Goal: Task Accomplishment & Management: Manage account settings

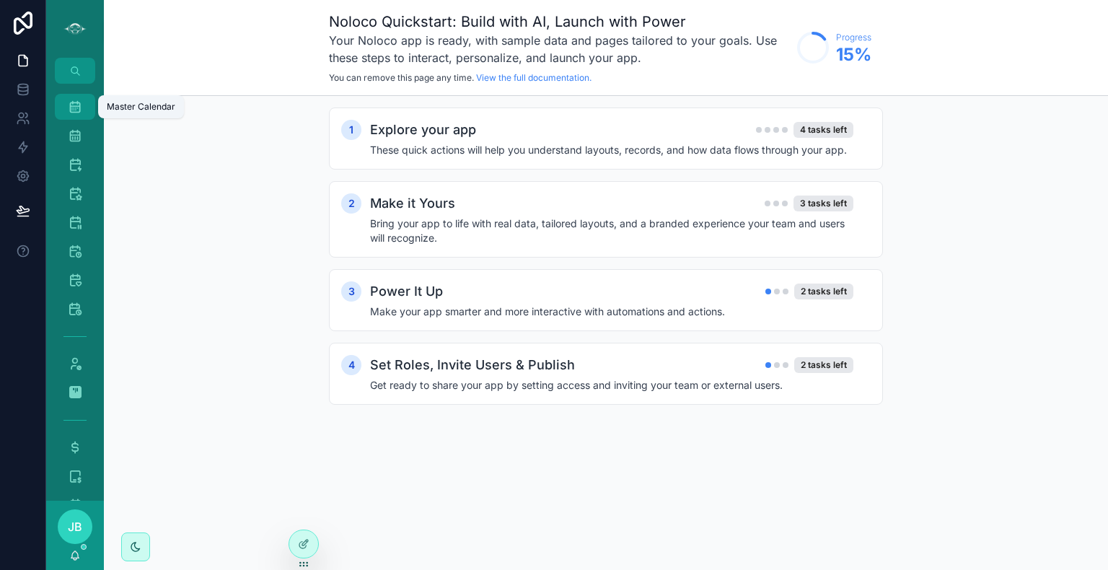
click at [80, 97] on div "Master Calendar 1,598" at bounding box center [75, 106] width 23 height 23
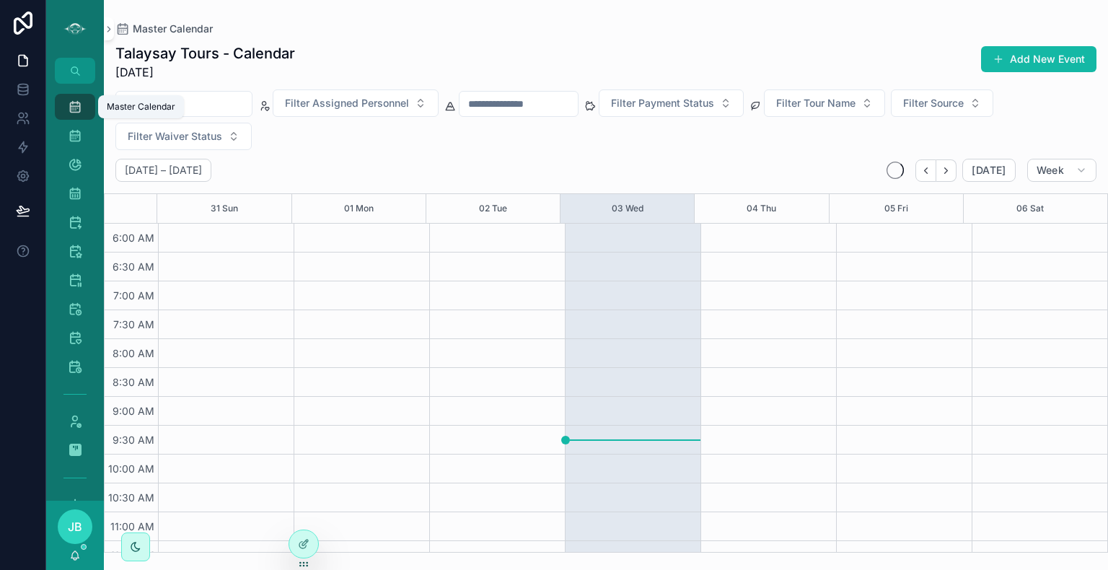
scroll to position [346, 0]
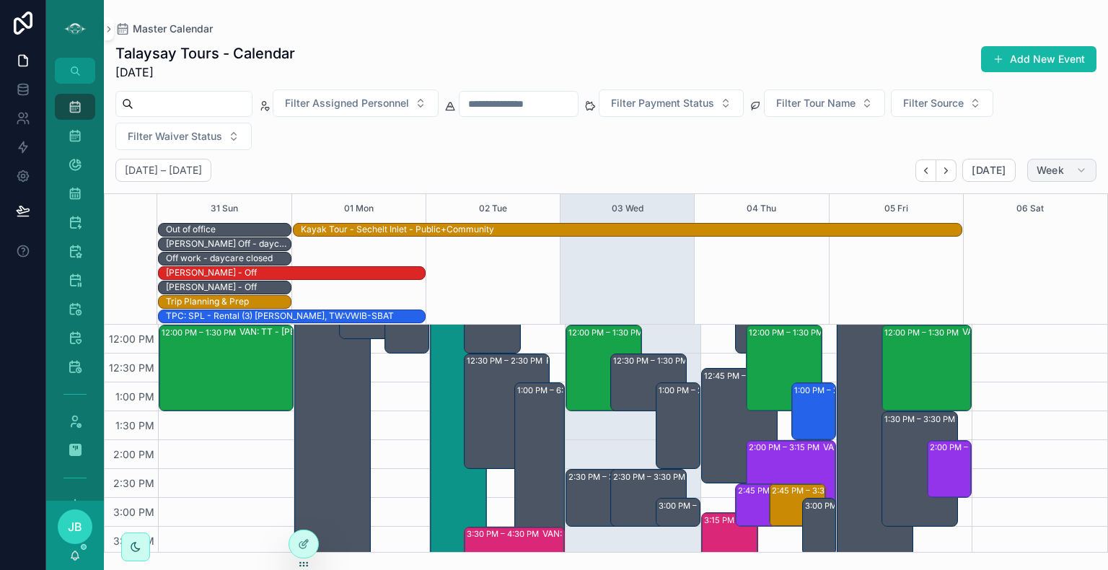
click at [1064, 169] on span "Week" at bounding box center [1050, 170] width 27 height 13
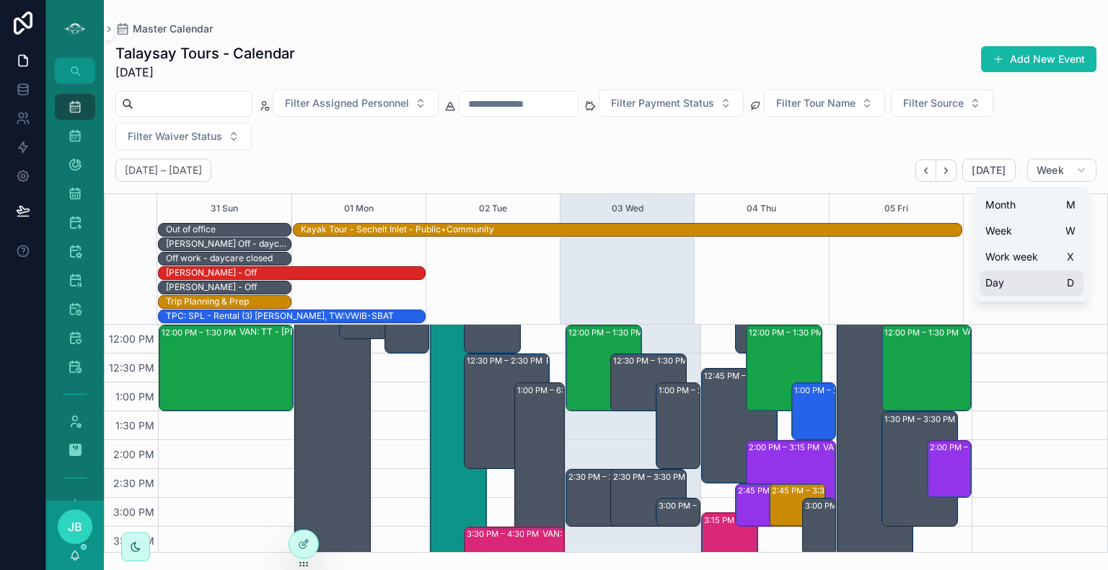
click at [999, 289] on span "Day" at bounding box center [995, 283] width 19 height 14
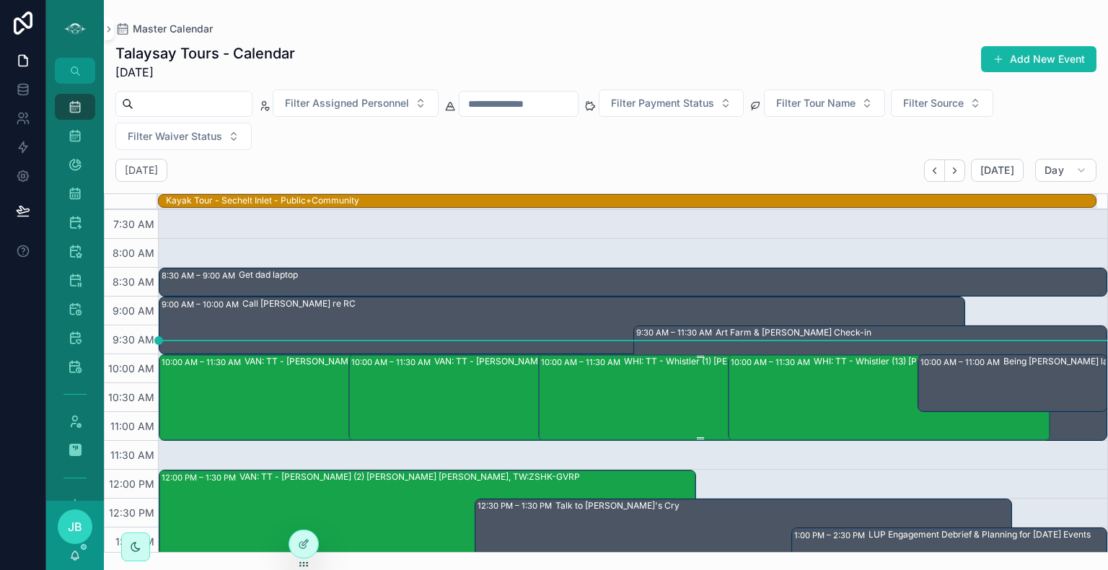
scroll to position [87, 0]
click at [675, 385] on div "WHI: TT - Whistler (1) [PERSON_NAME], TW:UTYE-MDIM" at bounding box center [741, 396] width 235 height 84
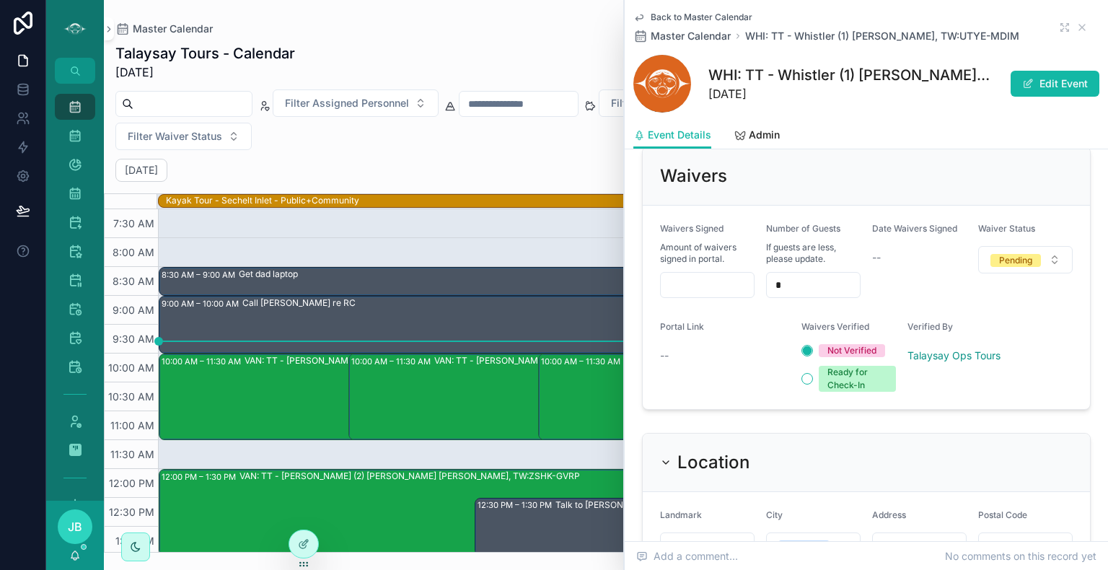
scroll to position [1107, 0]
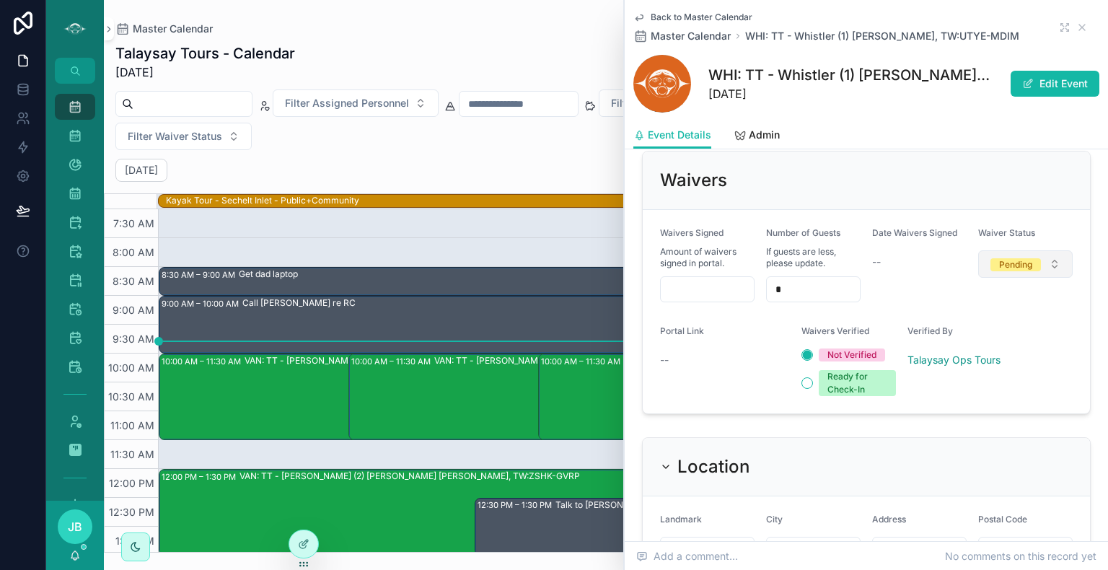
click at [1020, 258] on div "Pending" at bounding box center [1015, 264] width 33 height 13
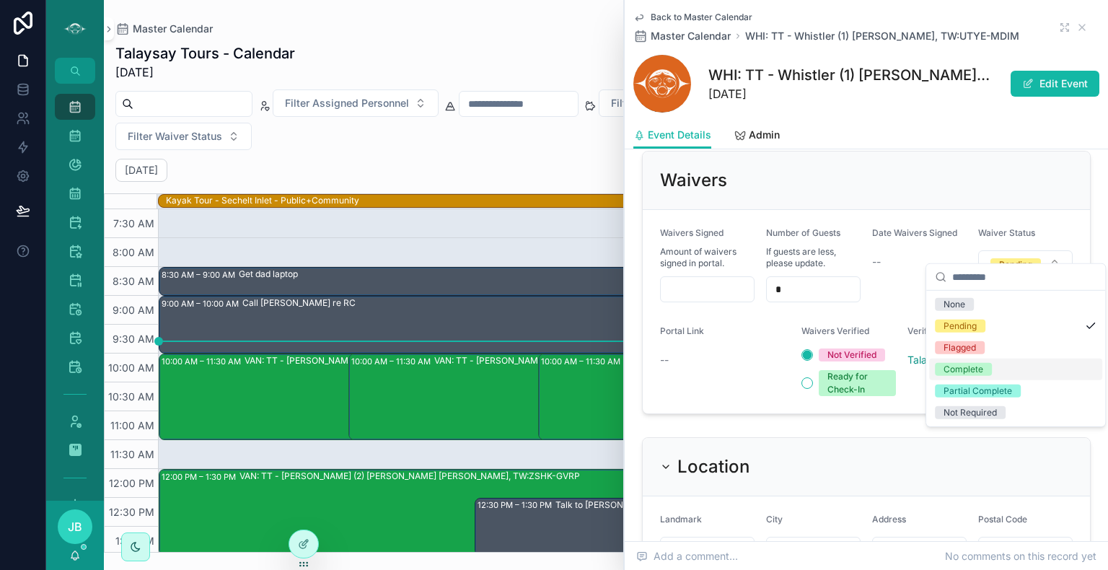
click at [966, 364] on div "Complete" at bounding box center [964, 369] width 40 height 13
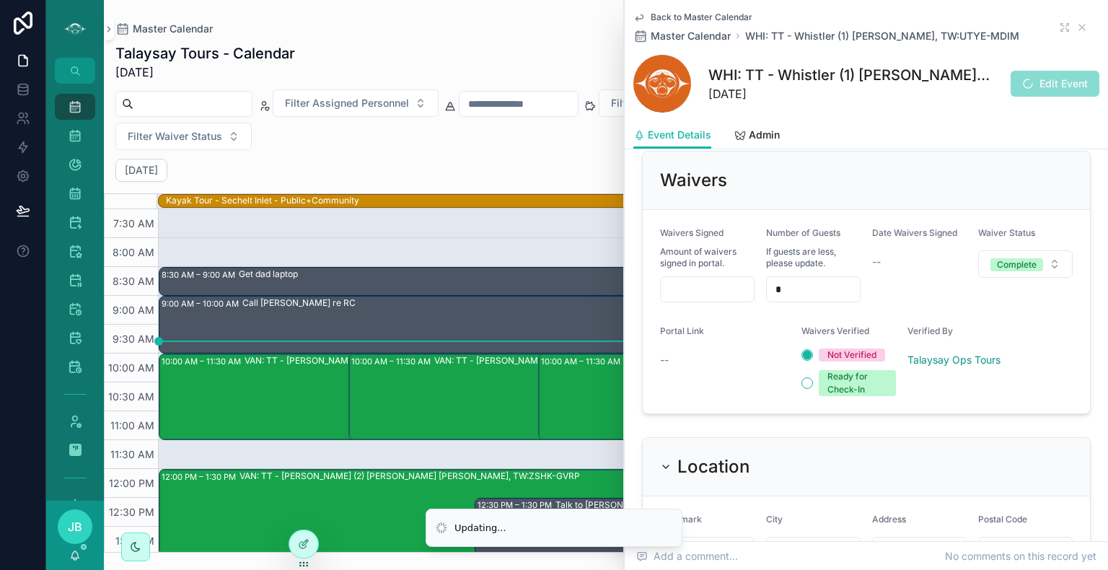
click at [721, 279] on input "scrollable content" at bounding box center [707, 289] width 93 height 20
type input "***"
click at [1077, 22] on icon "scrollable content" at bounding box center [1083, 28] width 12 height 12
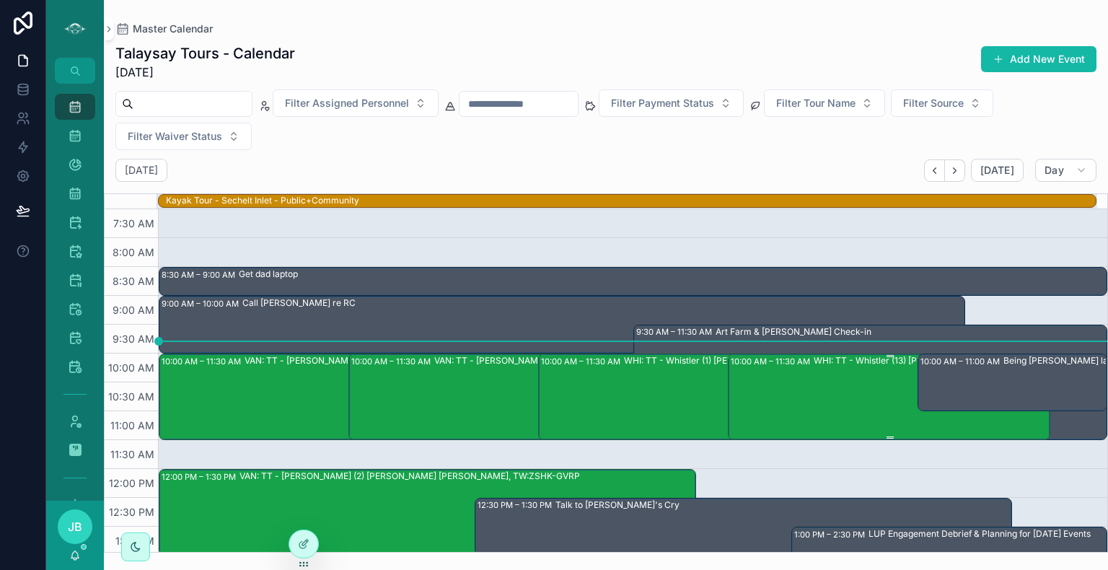
click at [840, 399] on div "WHI: TT - Whistler (13) [PERSON_NAME], TW:FDSU-WZIC" at bounding box center [931, 396] width 235 height 84
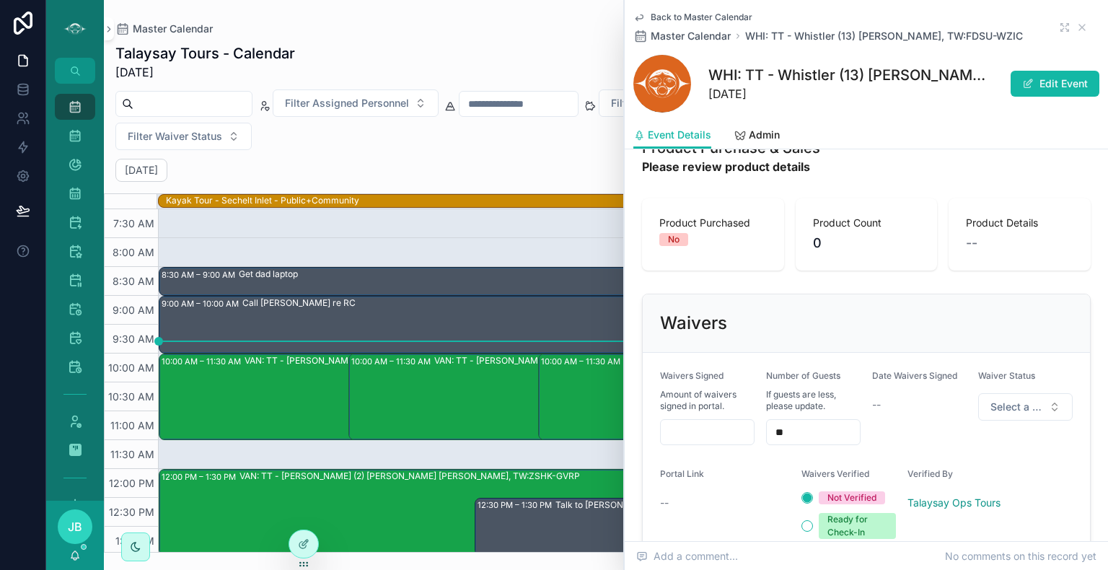
scroll to position [1163, 0]
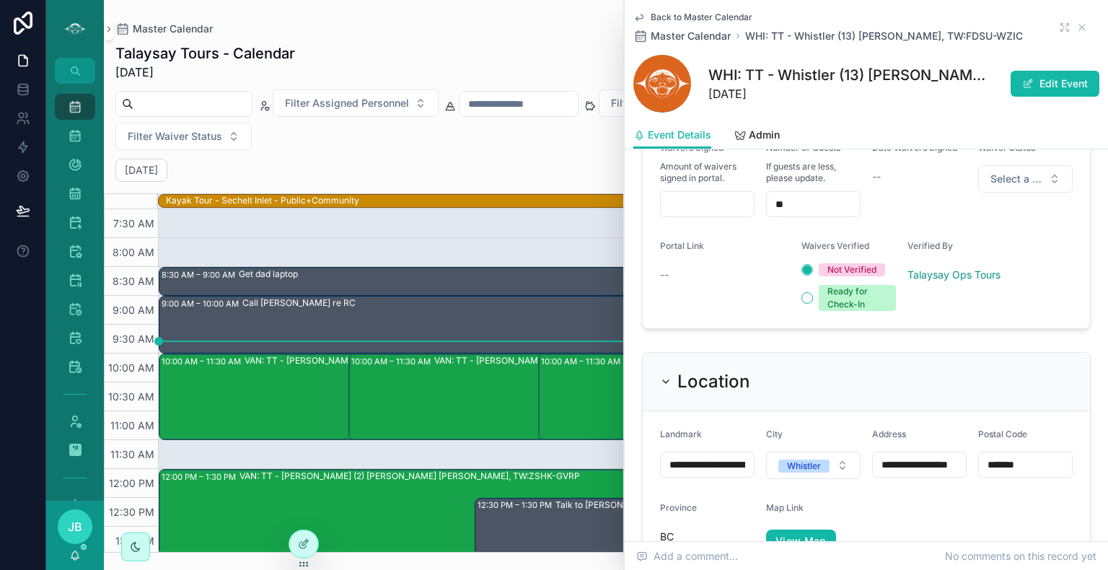
click at [696, 214] on input "scrollable content" at bounding box center [707, 204] width 93 height 20
type input "***"
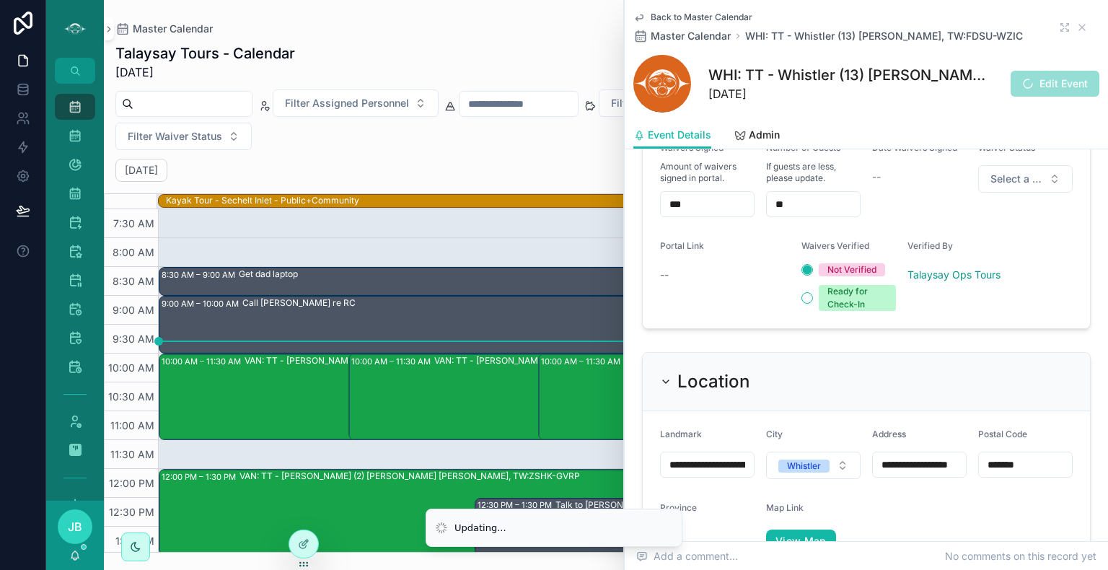
click at [1059, 83] on span "Edit Event" at bounding box center [1055, 84] width 89 height 26
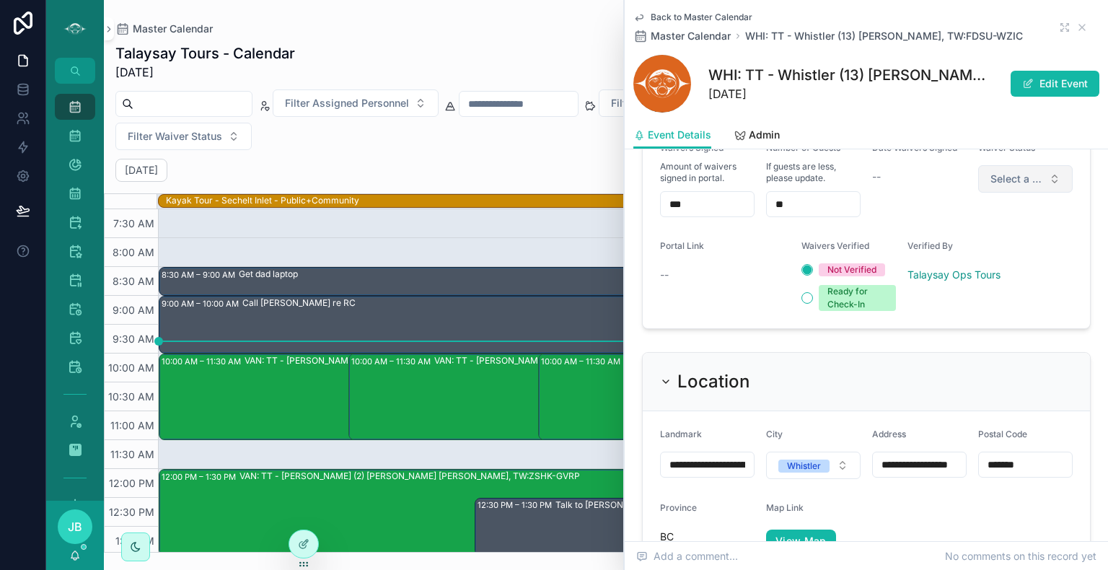
click at [1011, 186] on span "Select a Waiver Status" at bounding box center [1017, 179] width 53 height 14
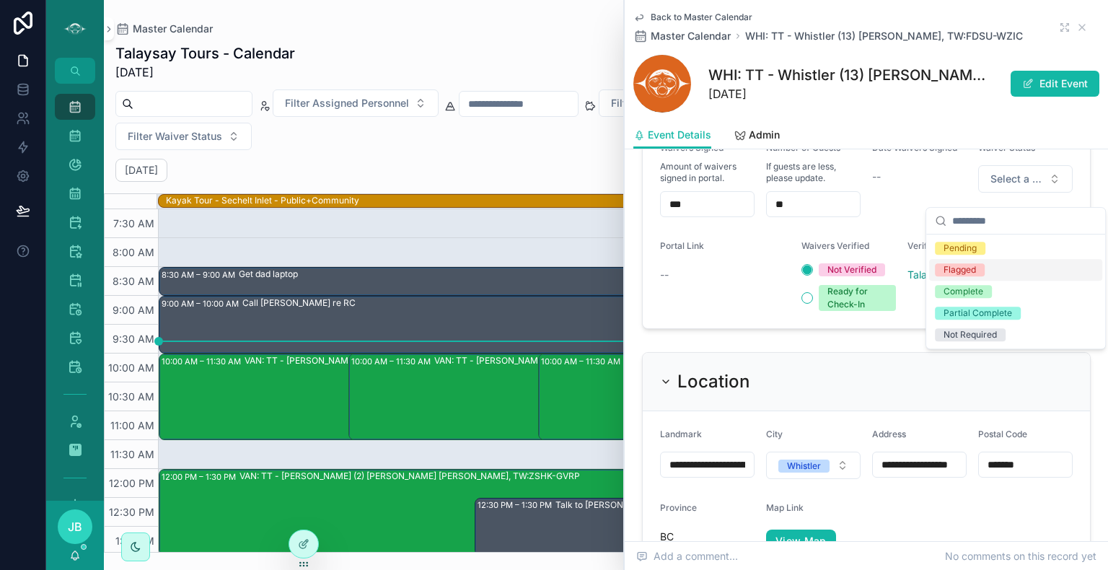
click at [986, 266] on div "Flagged" at bounding box center [1015, 270] width 173 height 22
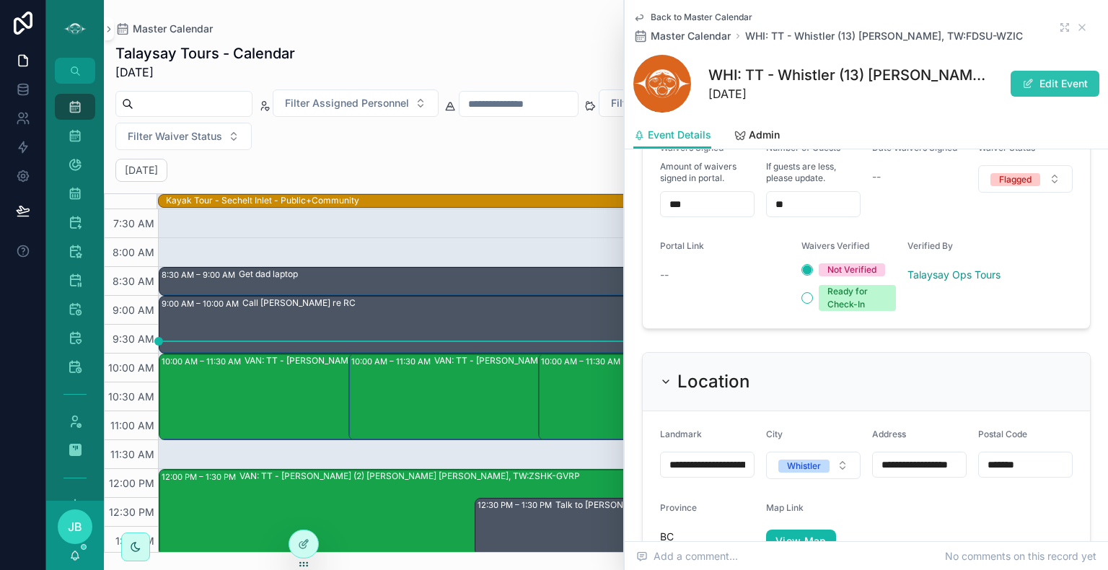
click at [1032, 91] on button "Edit Event" at bounding box center [1055, 84] width 89 height 26
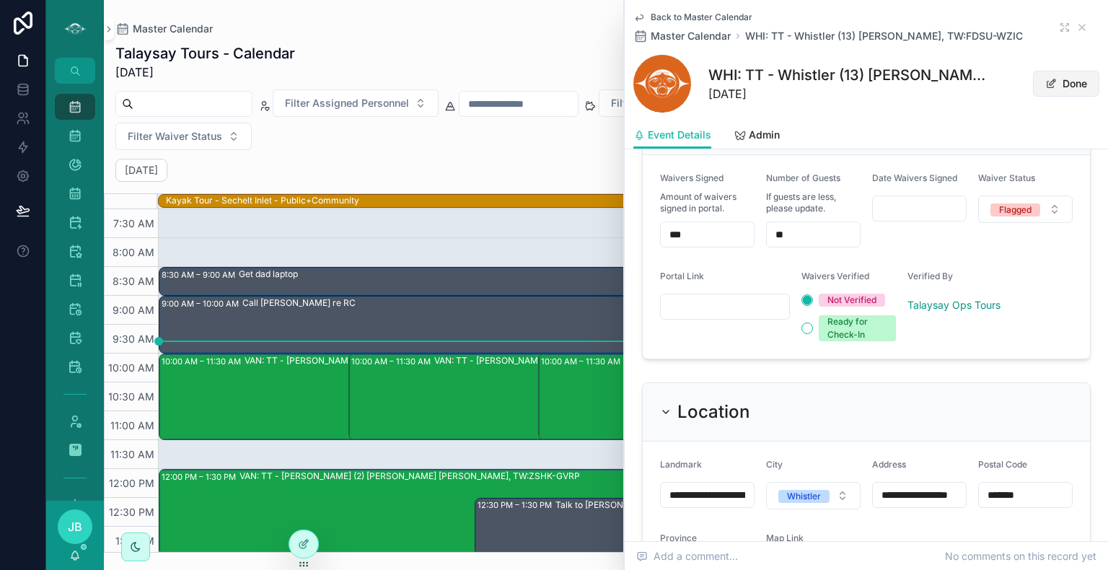
scroll to position [1179, 0]
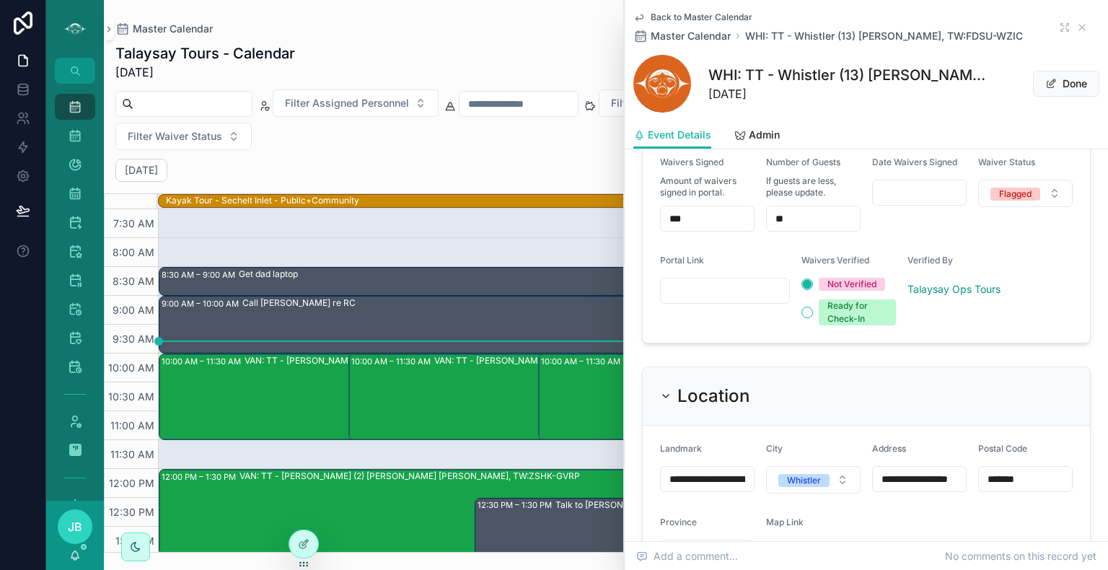
click at [727, 284] on input "scrollable content" at bounding box center [725, 291] width 128 height 20
paste input "**********"
type input "**********"
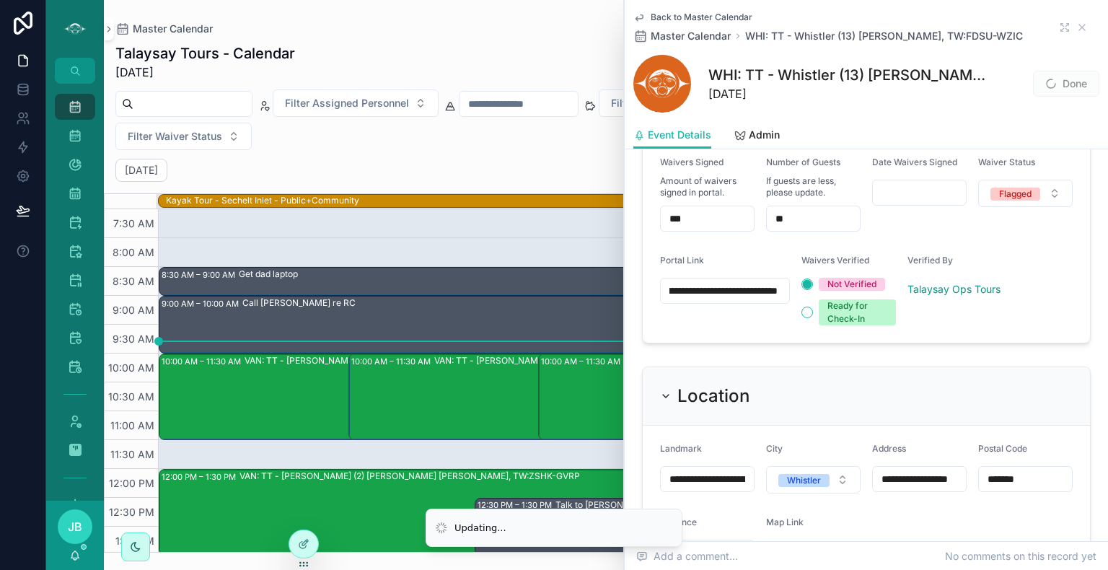
scroll to position [0, 0]
click at [991, 255] on div "Verified By" at bounding box center [955, 263] width 95 height 17
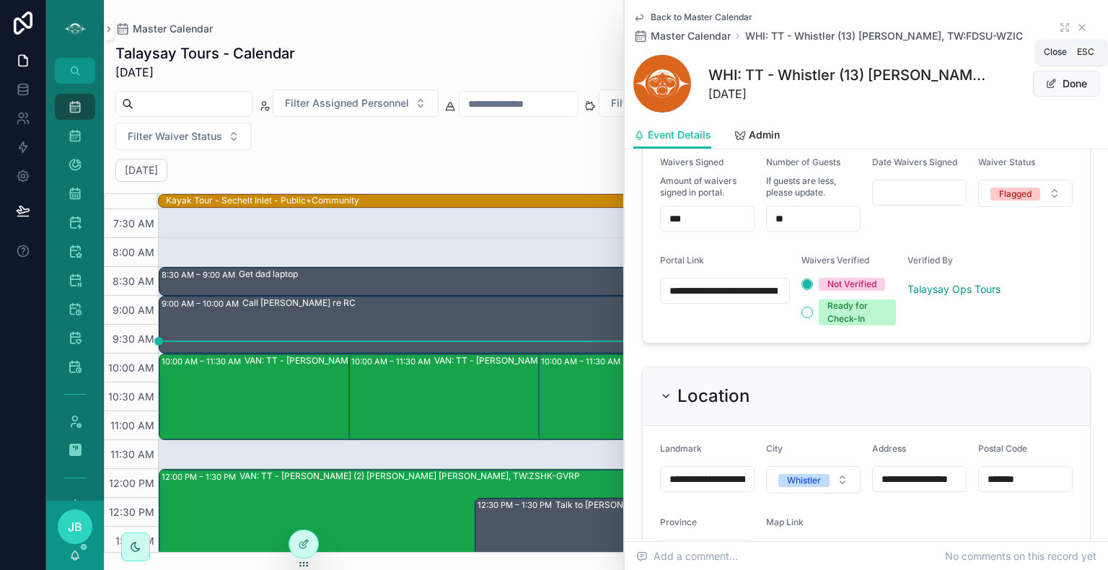
click at [1077, 31] on icon "scrollable content" at bounding box center [1083, 28] width 12 height 12
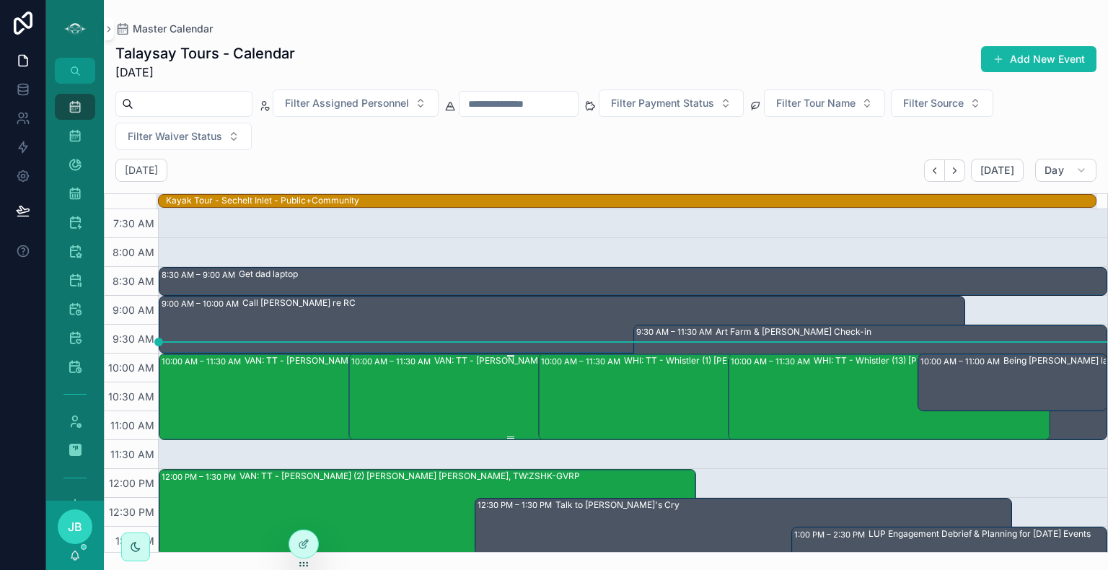
click at [465, 414] on div "VAN: TT - [PERSON_NAME] (1) [PERSON_NAME], TW:BTJU-UHPQ" at bounding box center [567, 396] width 267 height 84
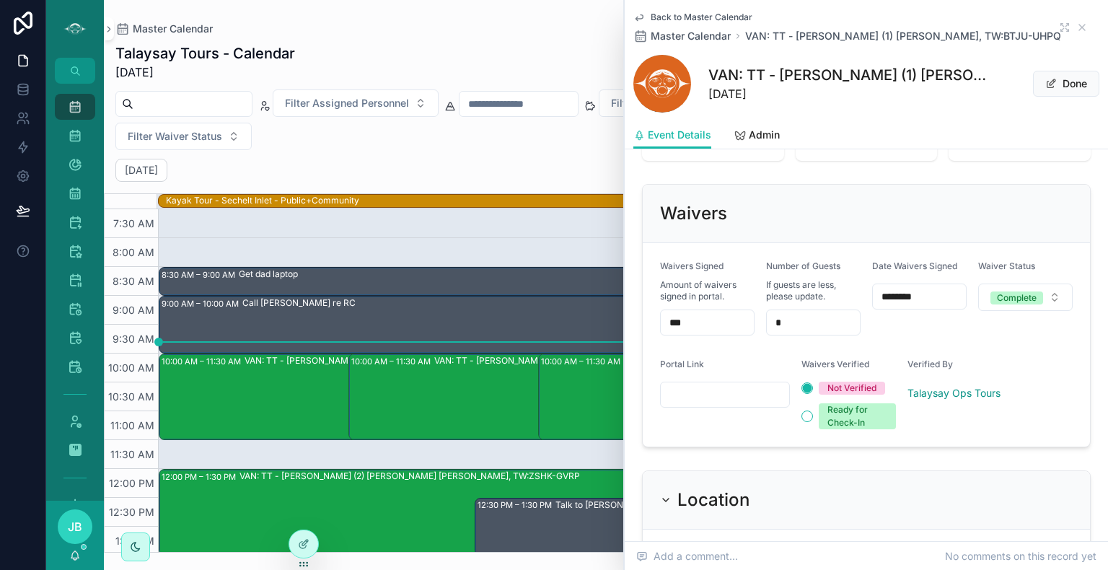
scroll to position [1074, 0]
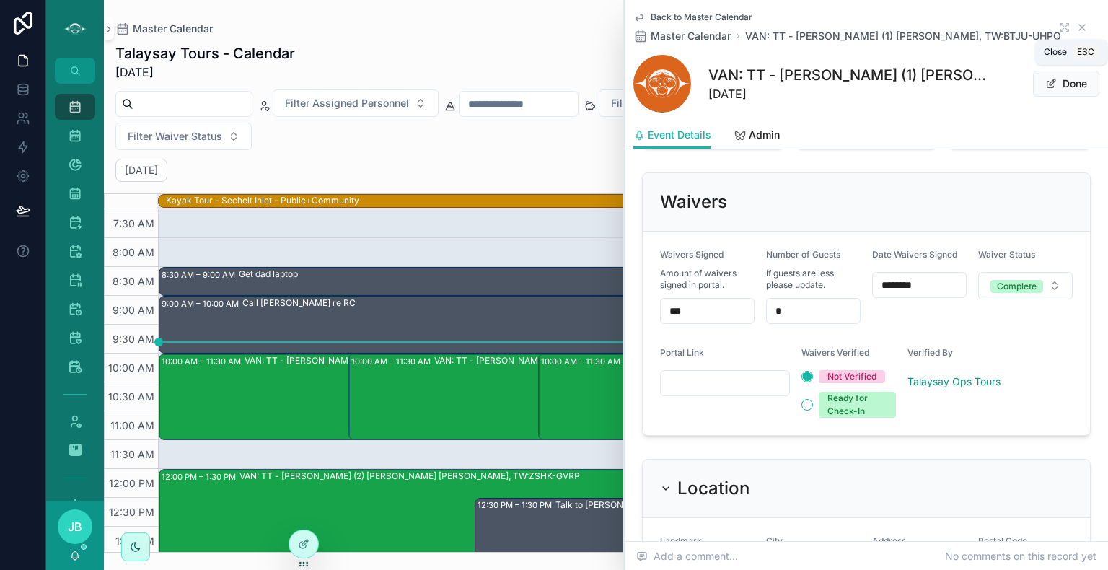
click at [1077, 25] on icon "scrollable content" at bounding box center [1083, 28] width 12 height 12
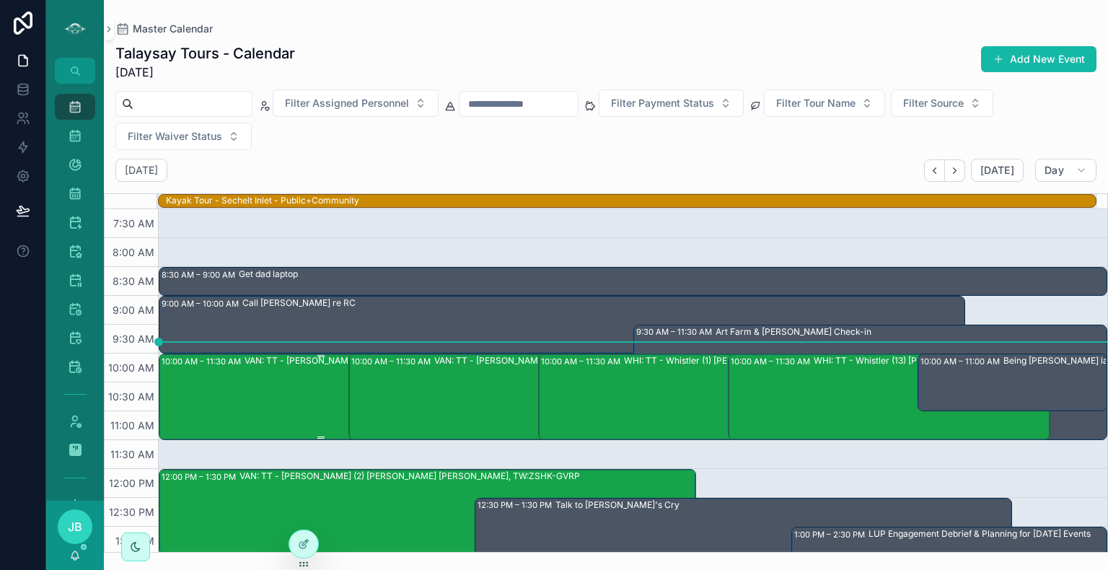
click at [316, 380] on div "VAN: TT - [PERSON_NAME] (1) [PERSON_NAME], TW:NYQQ-SKPW" at bounding box center [380, 396] width 271 height 84
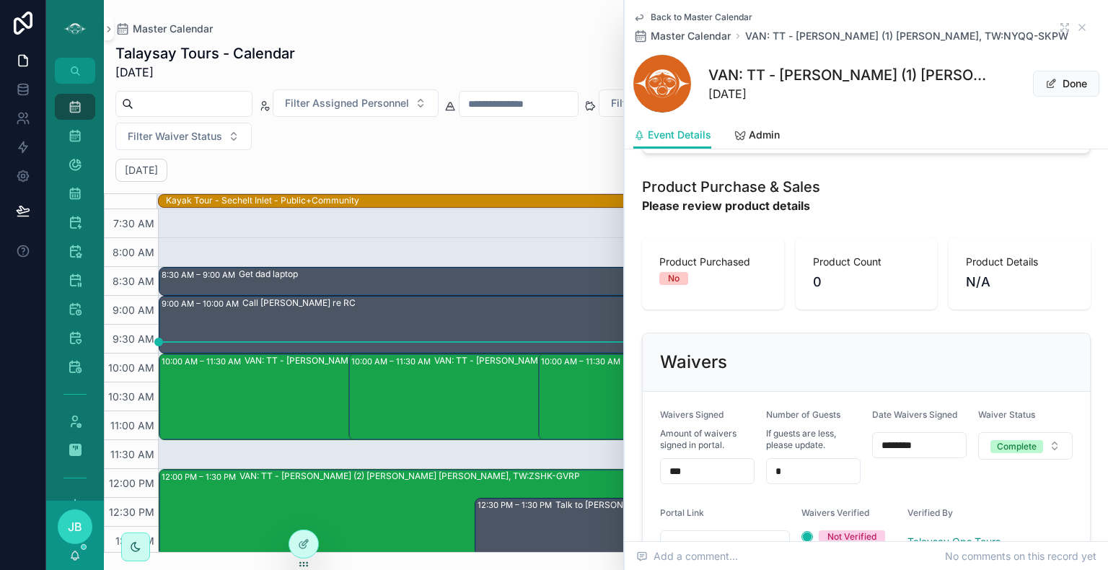
scroll to position [1069, 0]
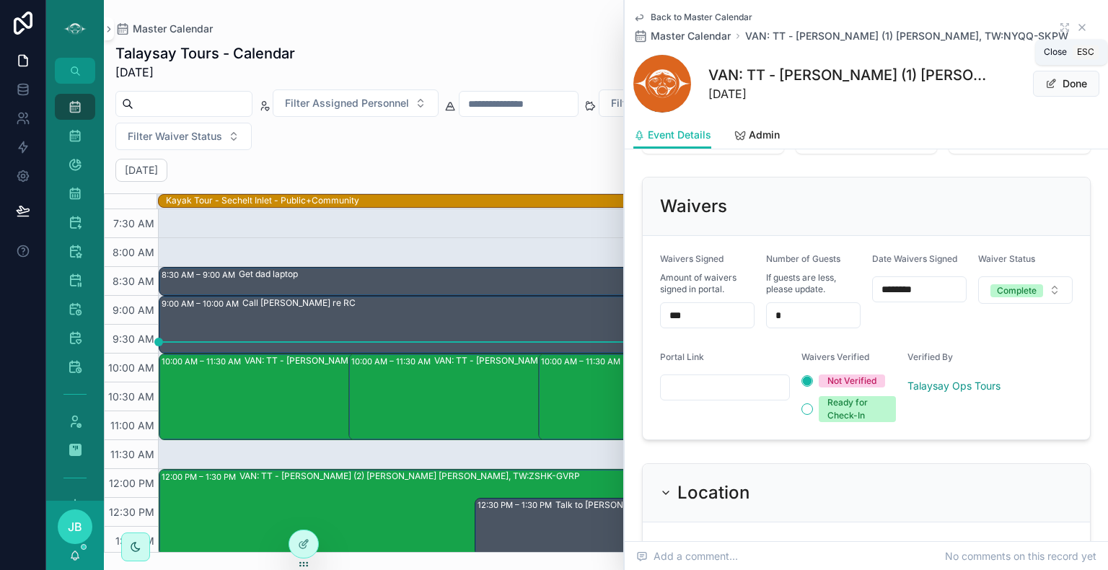
click at [1077, 23] on icon "scrollable content" at bounding box center [1083, 28] width 12 height 12
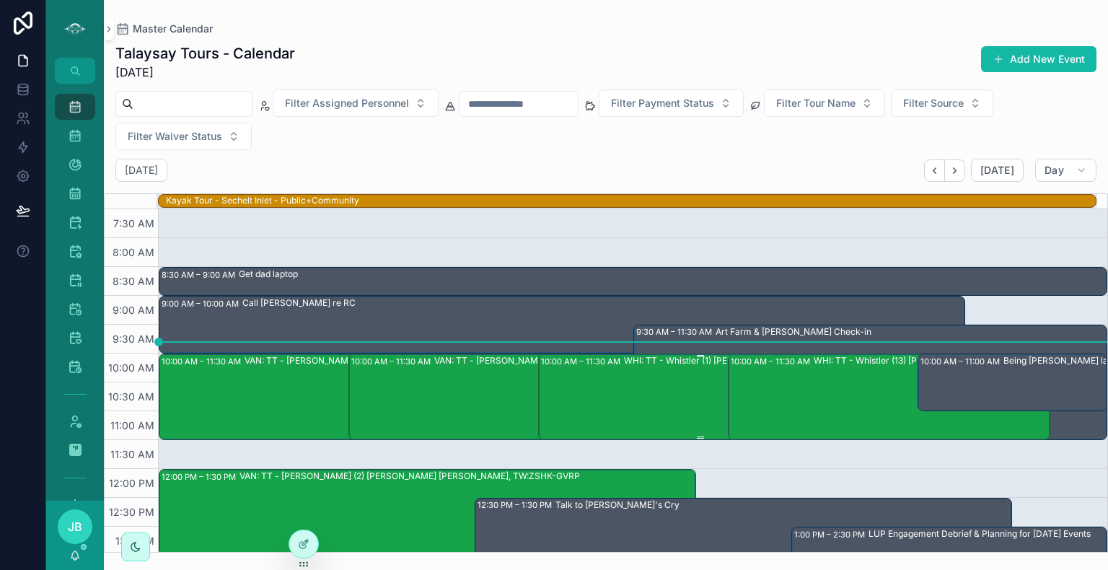
scroll to position [260, 0]
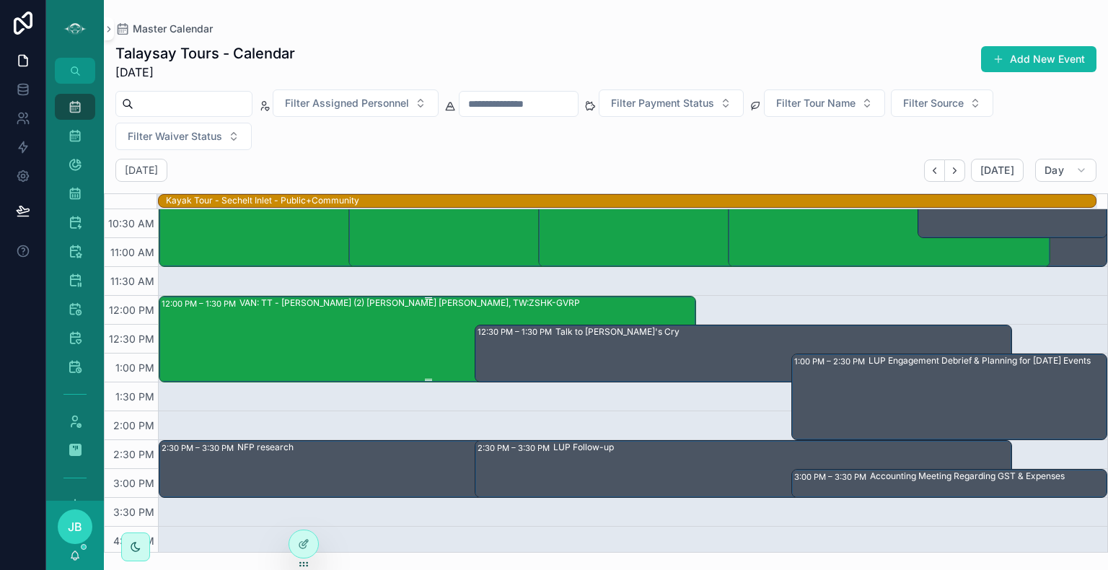
click at [377, 333] on div "VAN: TT - [PERSON_NAME] (2) [PERSON_NAME] [PERSON_NAME], TW:ZSHK-GVRP" at bounding box center [467, 339] width 455 height 84
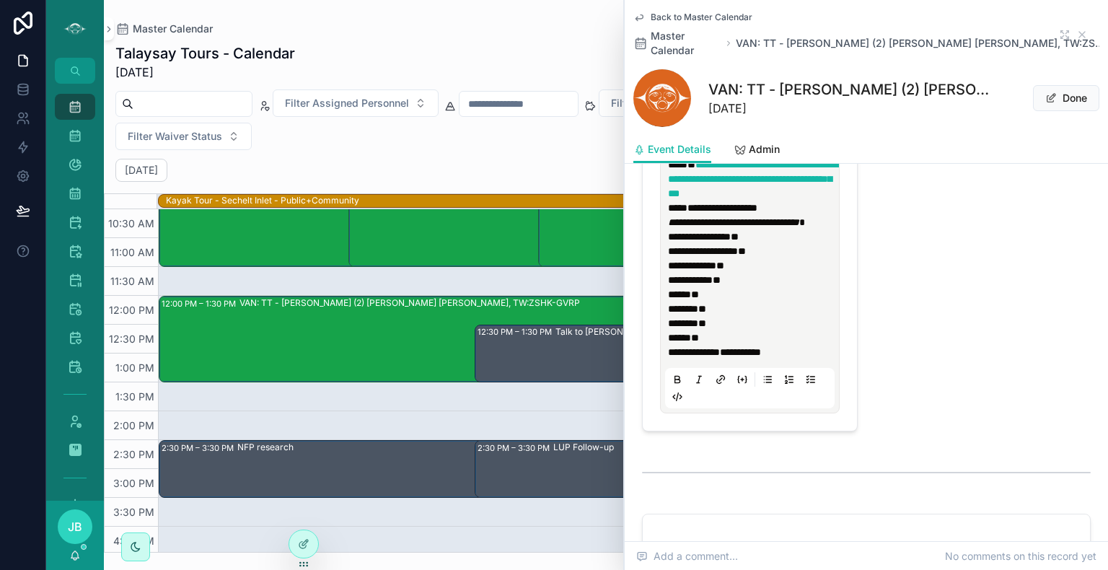
scroll to position [1928, 0]
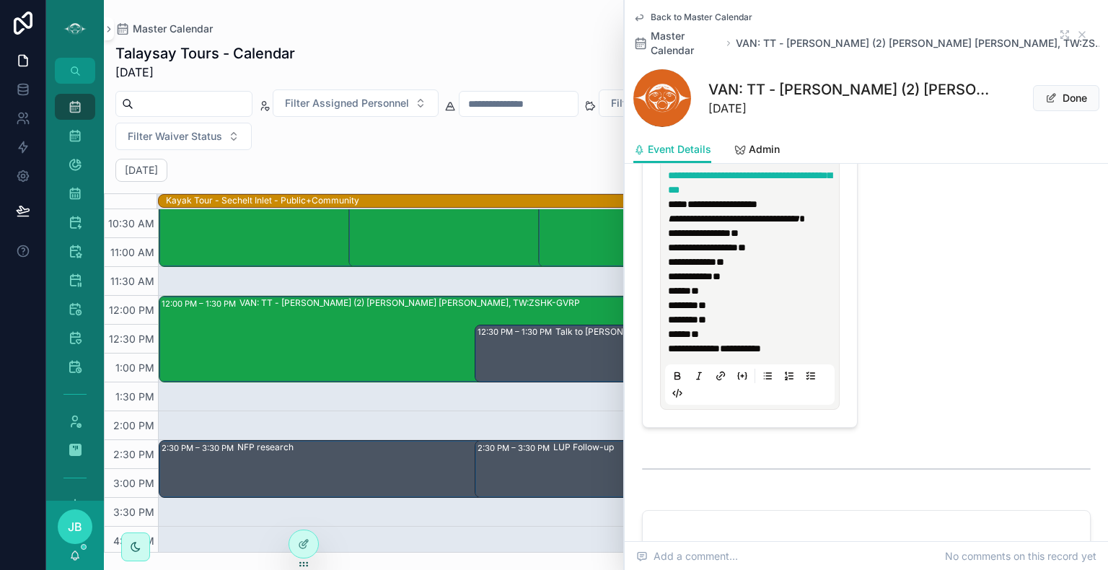
click at [761, 354] on span "**********" at bounding box center [740, 349] width 41 height 10
click at [805, 356] on p "**********" at bounding box center [753, 341] width 170 height 29
drag, startPoint x: 805, startPoint y: 399, endPoint x: 746, endPoint y: 396, distance: 59.2
click at [746, 356] on p "**********" at bounding box center [753, 341] width 170 height 29
copy span "*********"
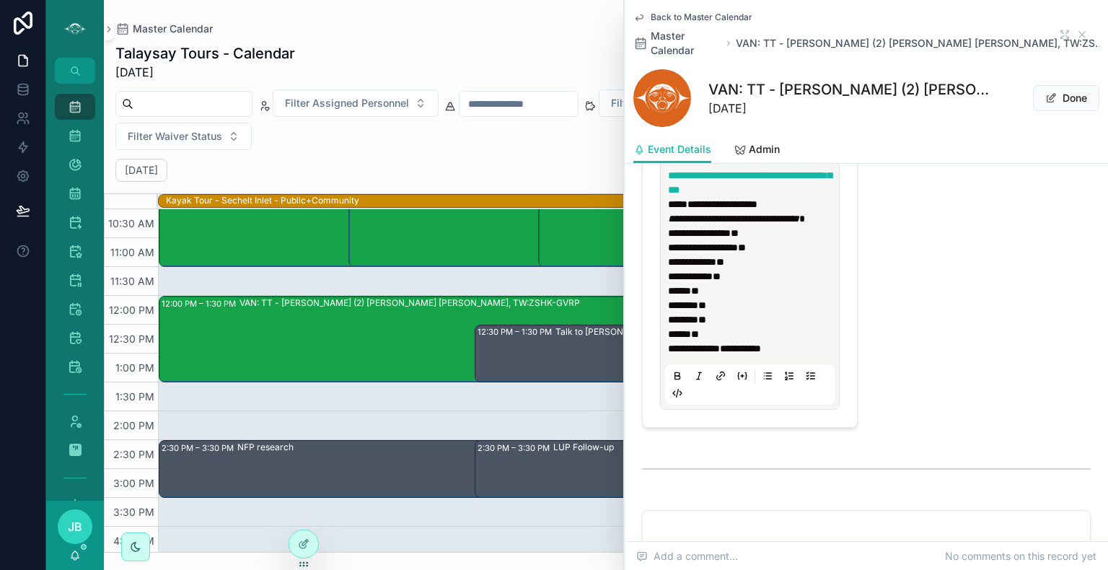
click at [893, 390] on div "Summary" at bounding box center [983, 197] width 233 height 471
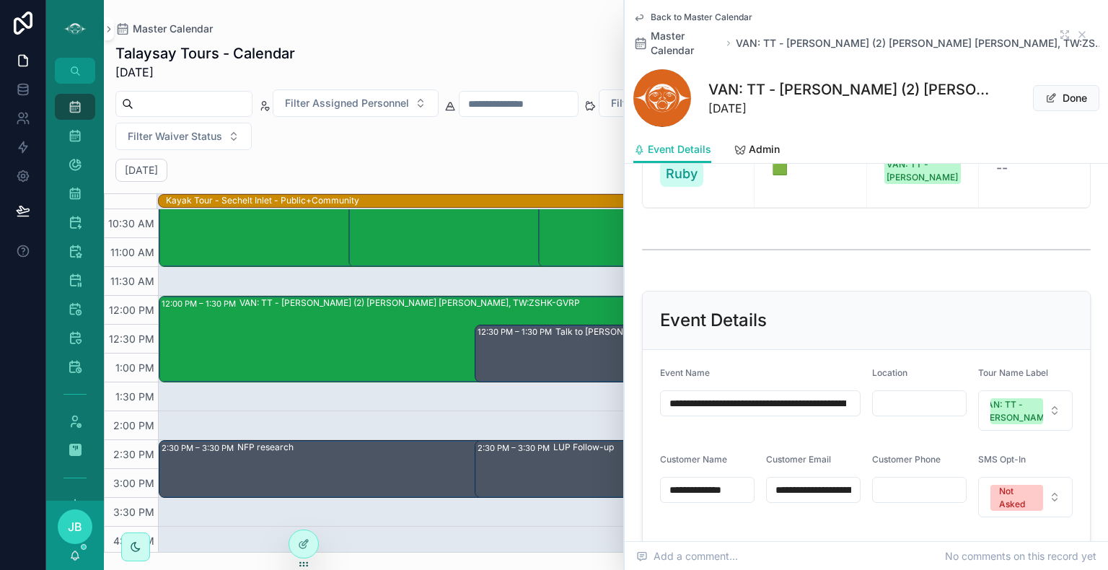
scroll to position [430, 0]
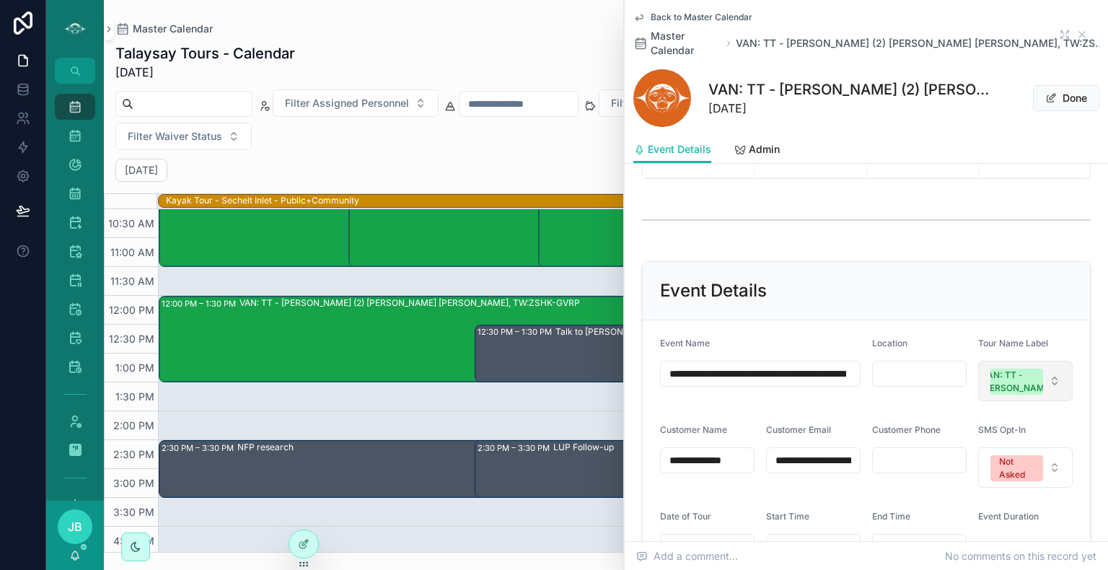
click at [1033, 375] on button "VAN: TT - [PERSON_NAME]" at bounding box center [1026, 381] width 95 height 40
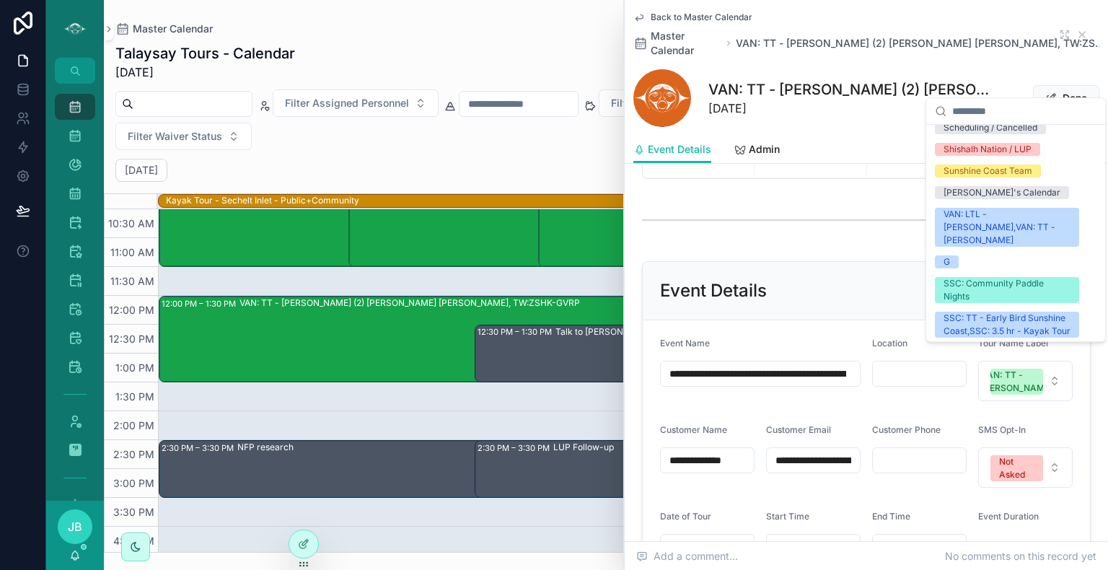
scroll to position [1935, 0]
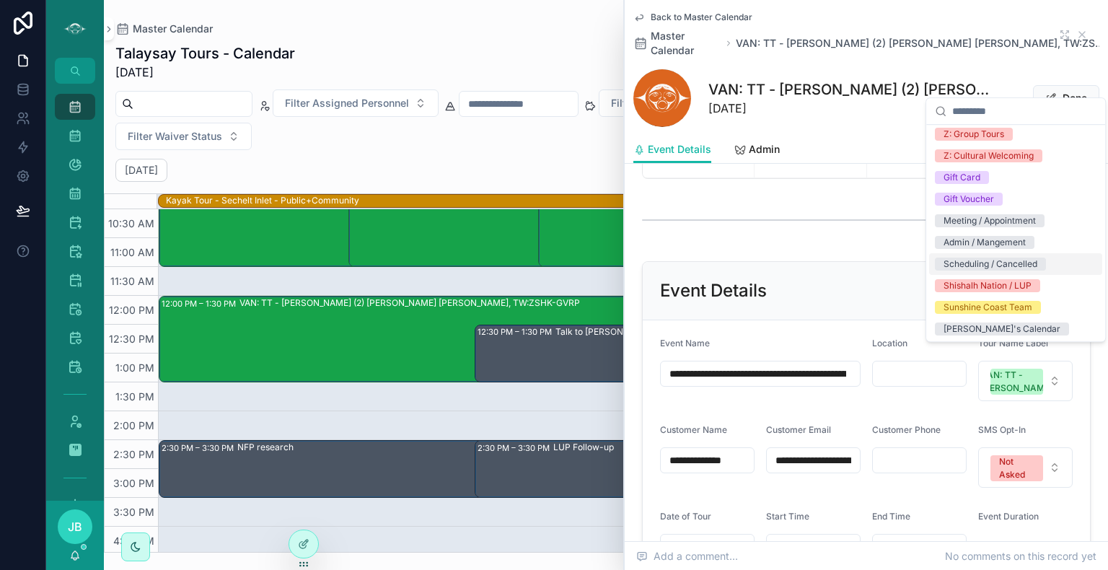
click at [1020, 258] on div "Scheduling / Cancelled" at bounding box center [991, 264] width 94 height 13
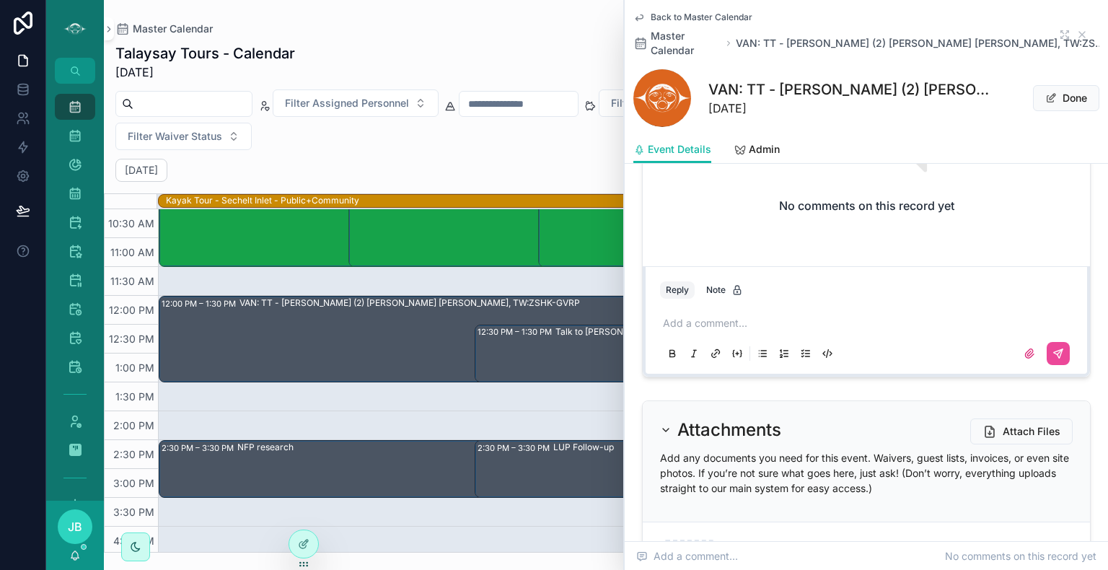
scroll to position [2416, 0]
click at [728, 352] on div "Add a comment..." at bounding box center [866, 340] width 413 height 61
click at [727, 333] on p "scrollable content" at bounding box center [869, 325] width 413 height 14
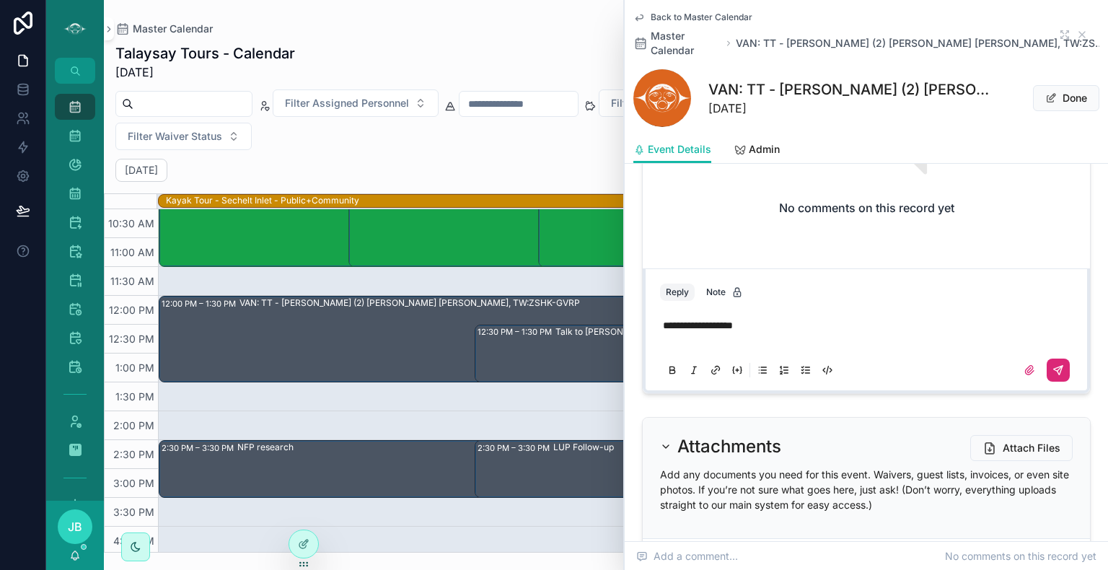
click at [1053, 376] on icon "scrollable content" at bounding box center [1059, 370] width 12 height 12
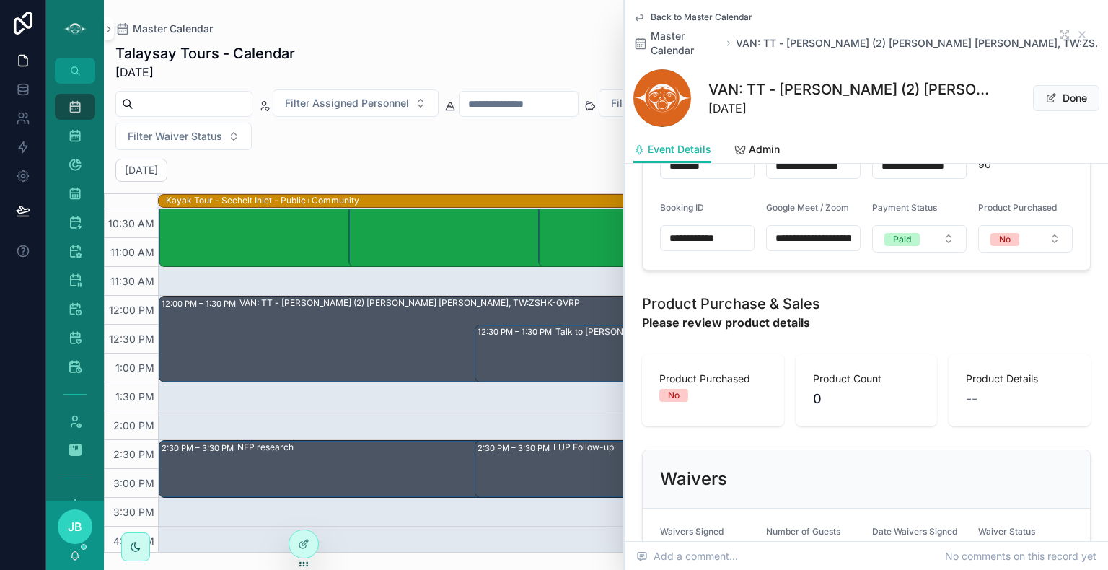
scroll to position [632, 0]
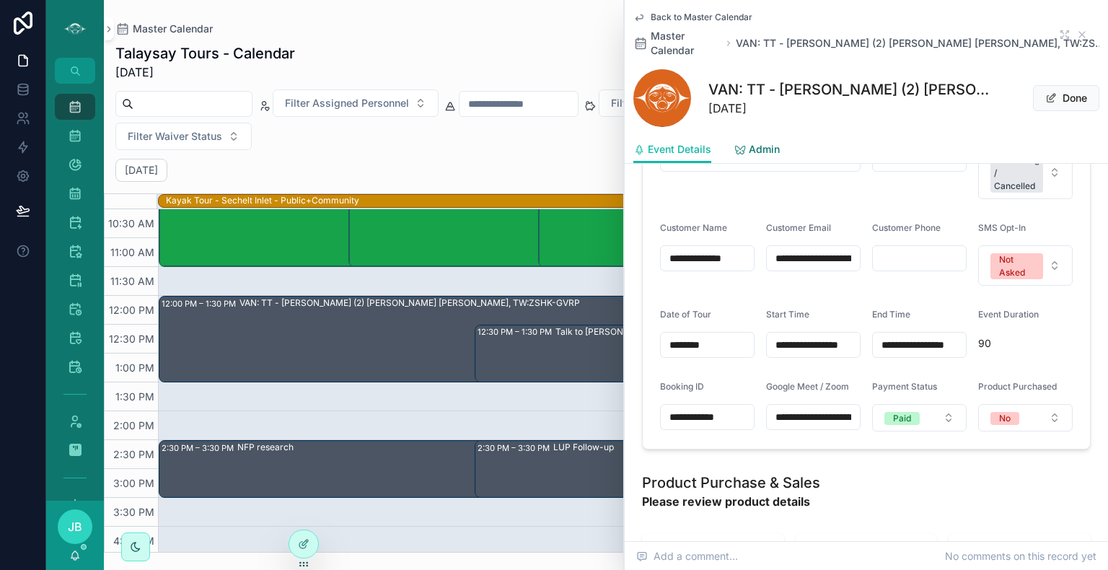
click at [746, 142] on link "Admin" at bounding box center [757, 150] width 45 height 29
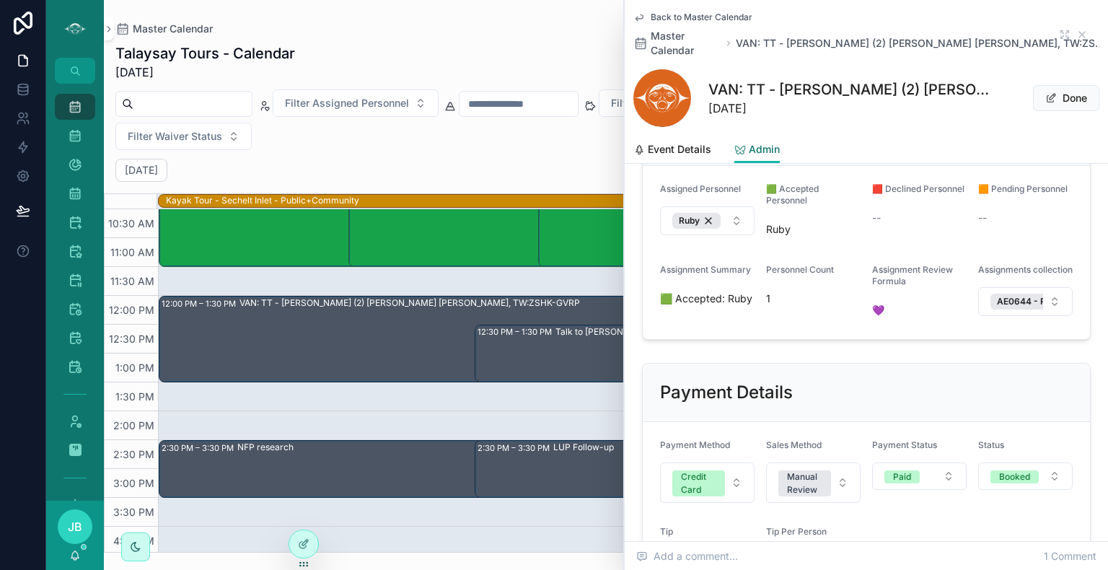
scroll to position [364, 0]
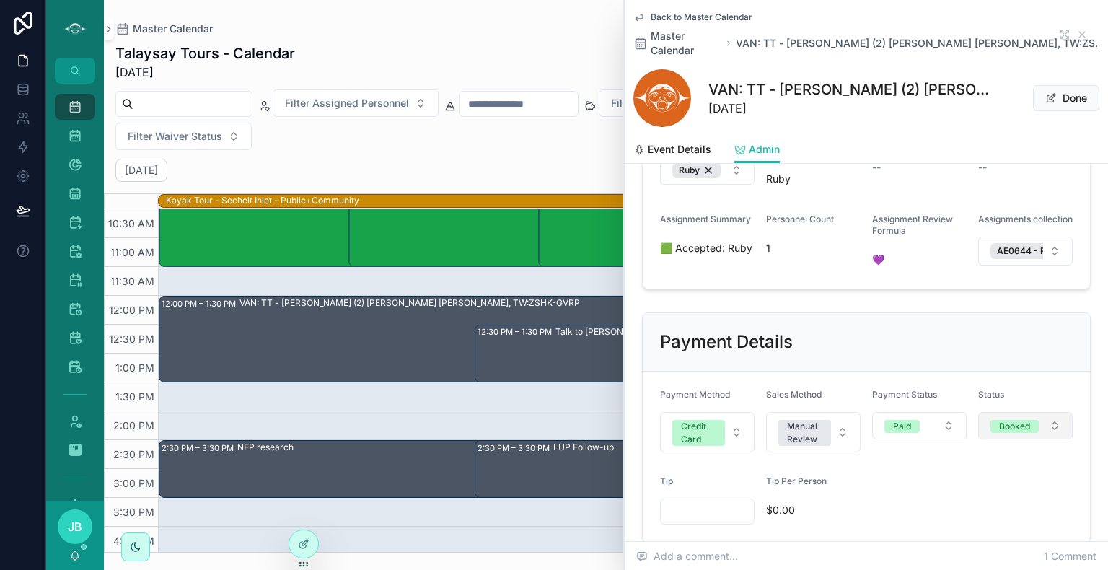
click at [1015, 439] on button "Booked" at bounding box center [1026, 425] width 95 height 27
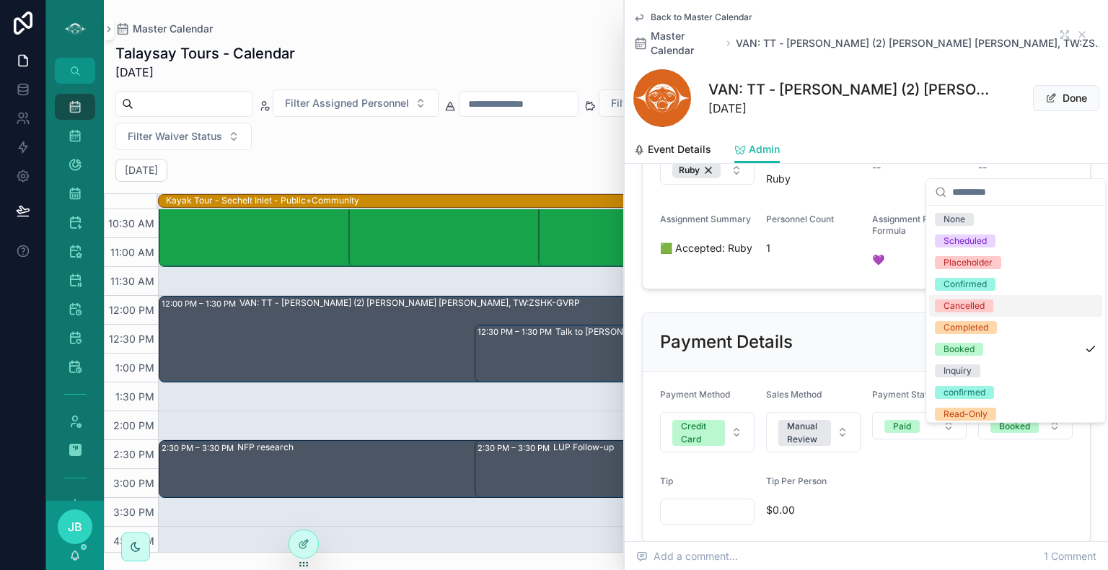
click at [988, 308] on span "Cancelled" at bounding box center [964, 305] width 58 height 13
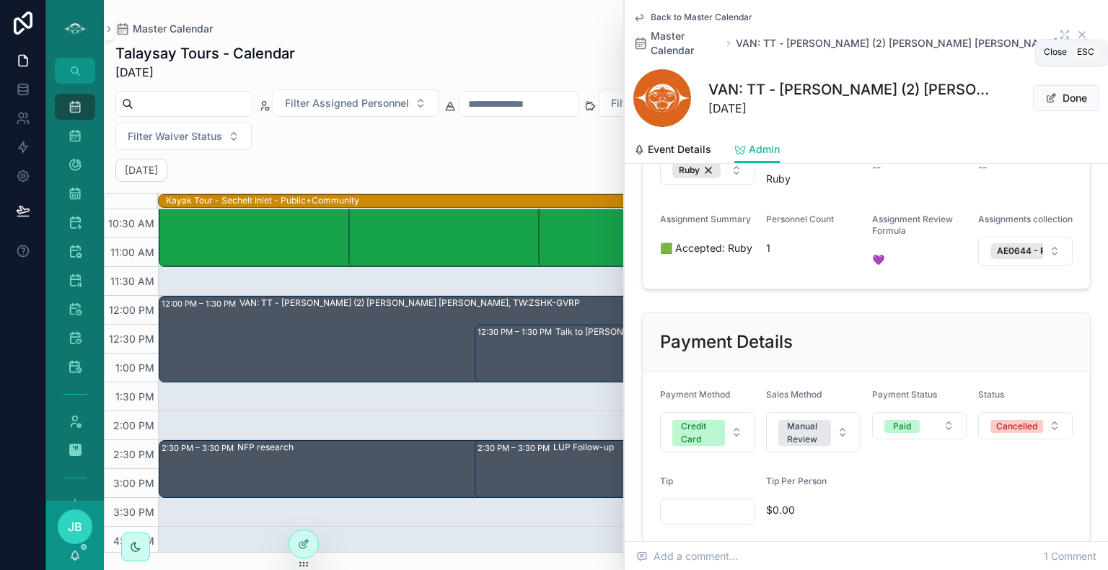
click at [1077, 29] on icon "scrollable content" at bounding box center [1083, 35] width 12 height 12
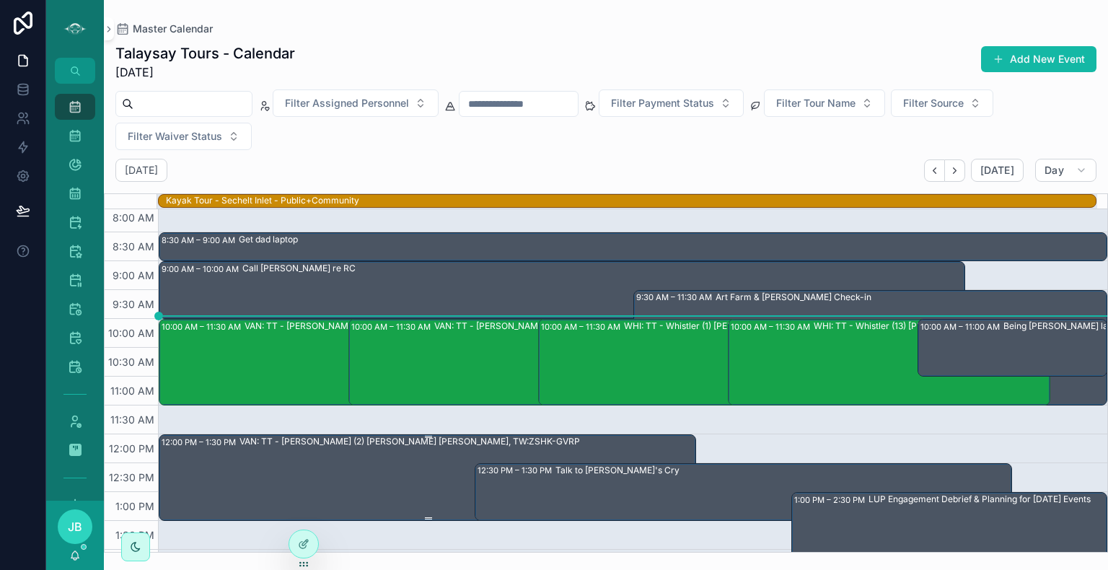
scroll to position [121, 0]
